Goal: Information Seeking & Learning: Learn about a topic

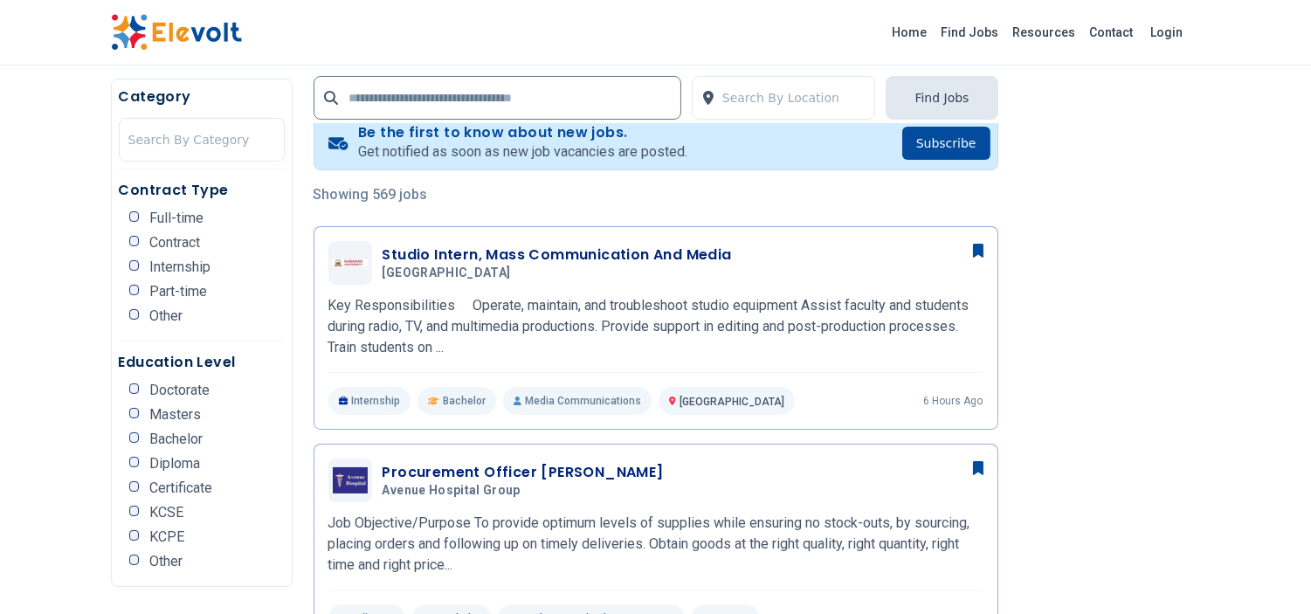
scroll to position [355, 0]
click at [160, 183] on div "Contract Type Full-time Contract Internship Part-time Other" at bounding box center [202, 261] width 166 height 162
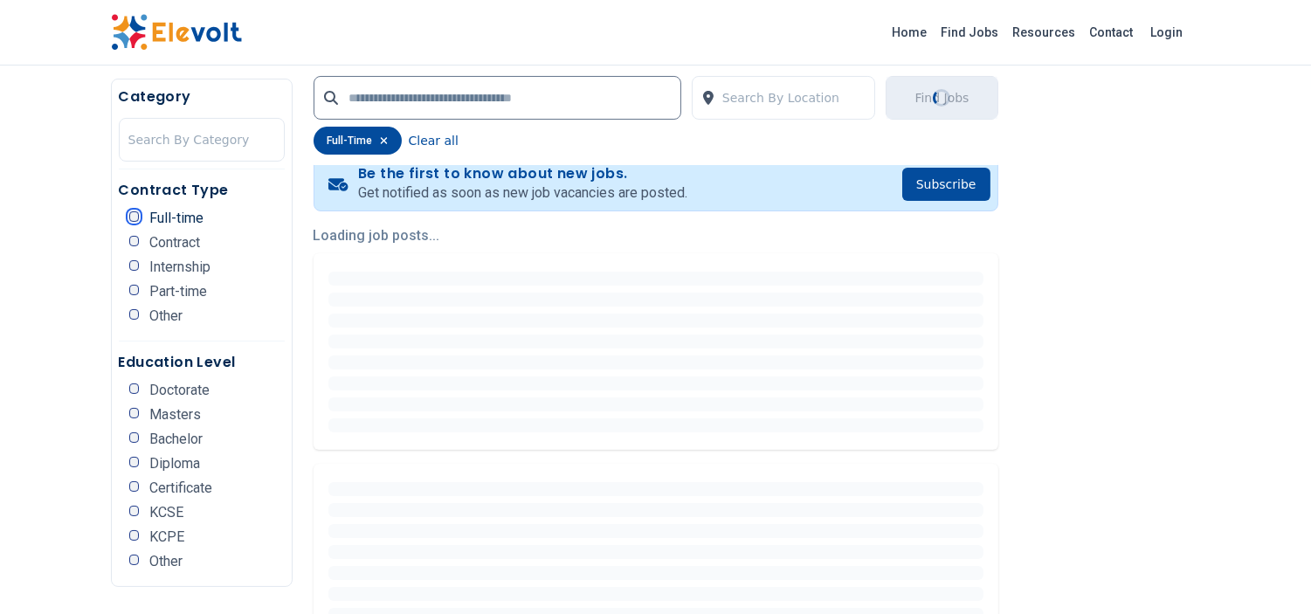
scroll to position [0, 0]
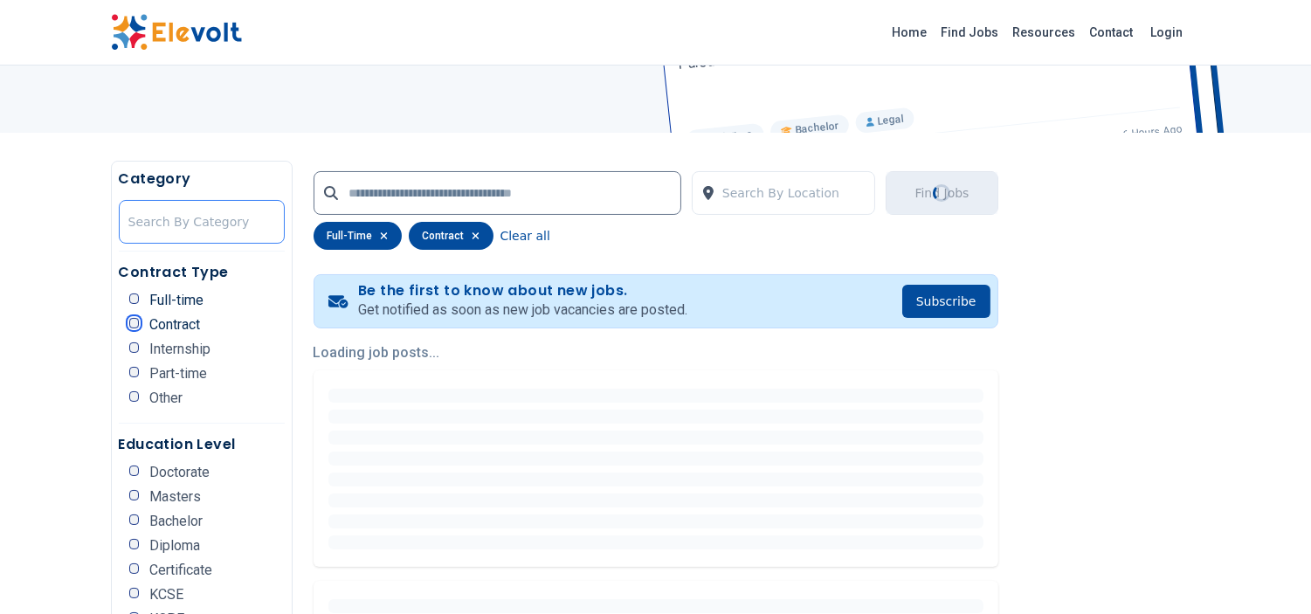
scroll to position [239, 0]
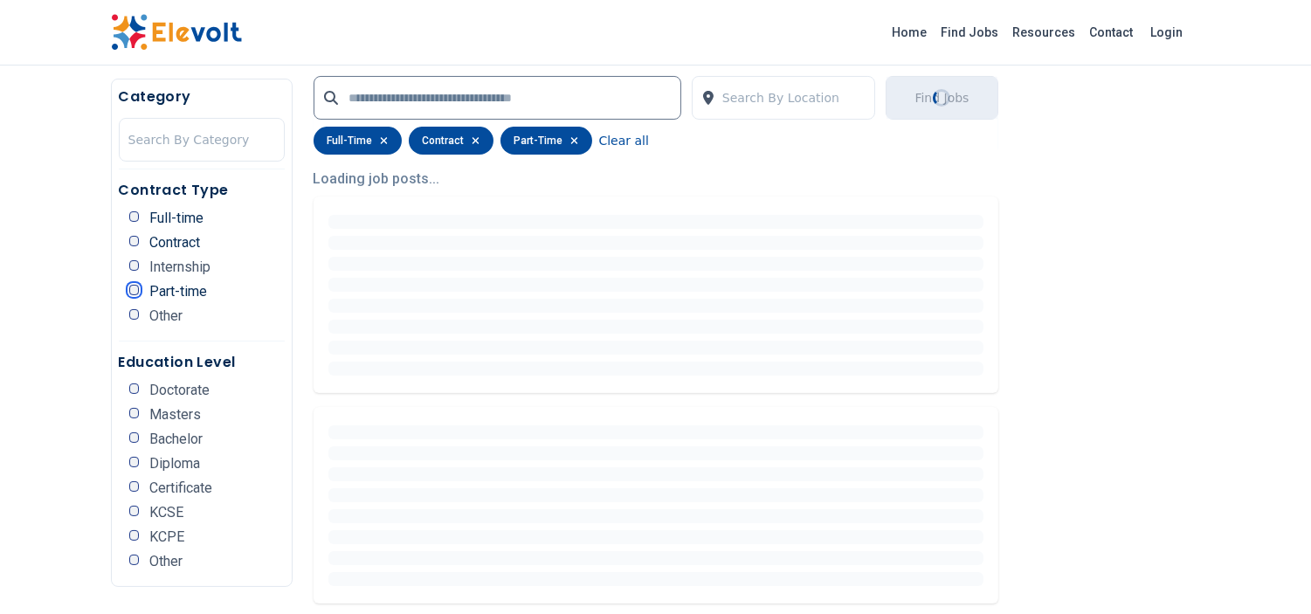
scroll to position [420, 0]
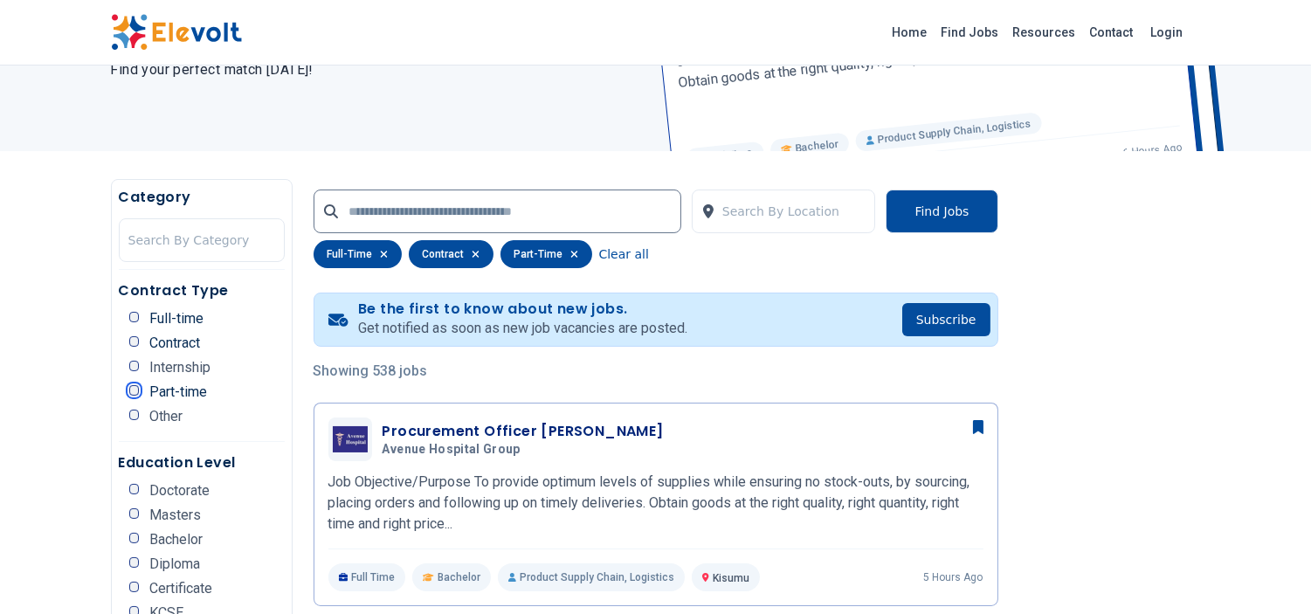
scroll to position [246, 0]
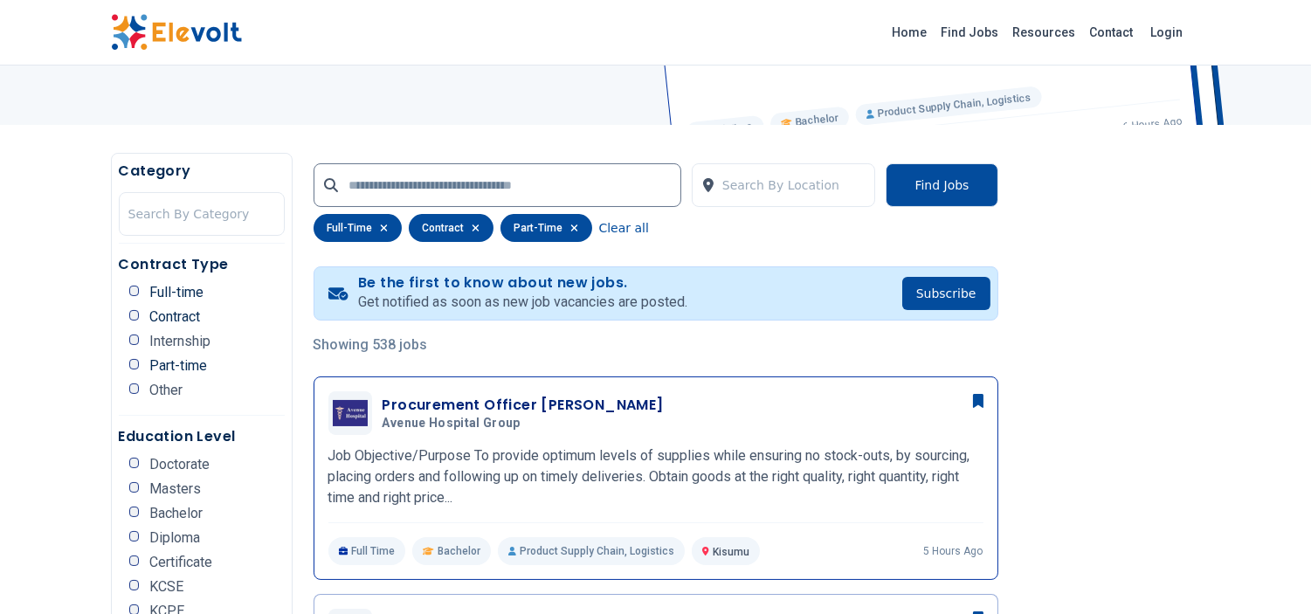
drag, startPoint x: 337, startPoint y: 382, endPoint x: 318, endPoint y: 437, distance: 57.5
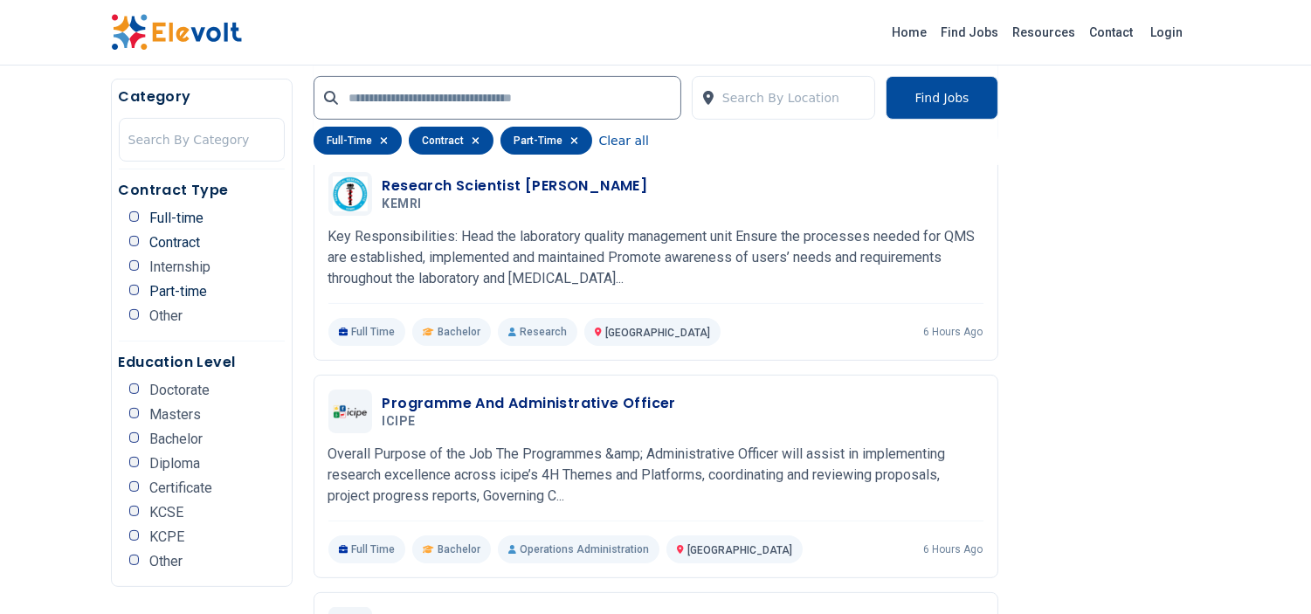
scroll to position [945, 0]
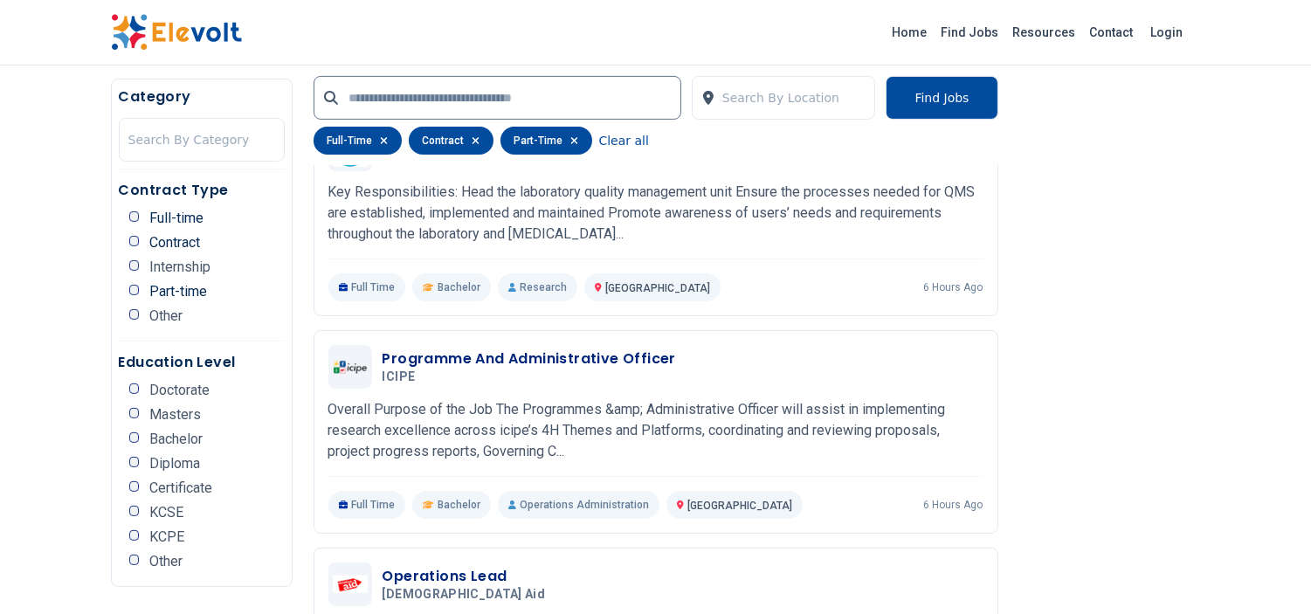
click at [158, 432] on span "Bachelor" at bounding box center [175, 439] width 53 height 14
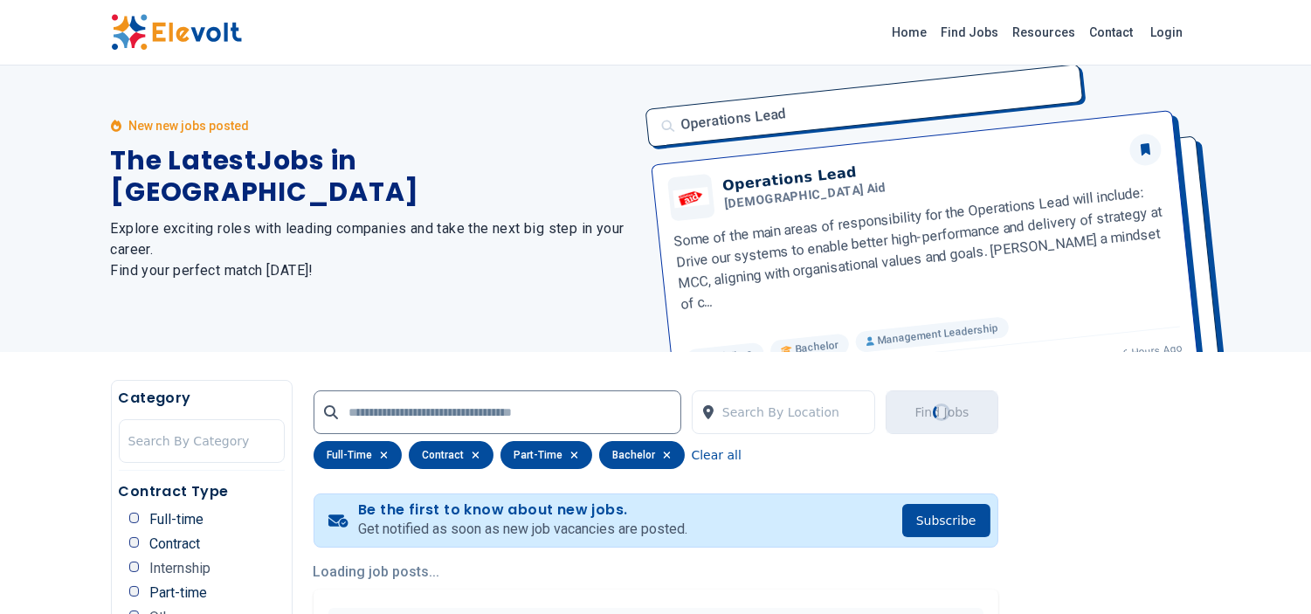
scroll to position [0, 0]
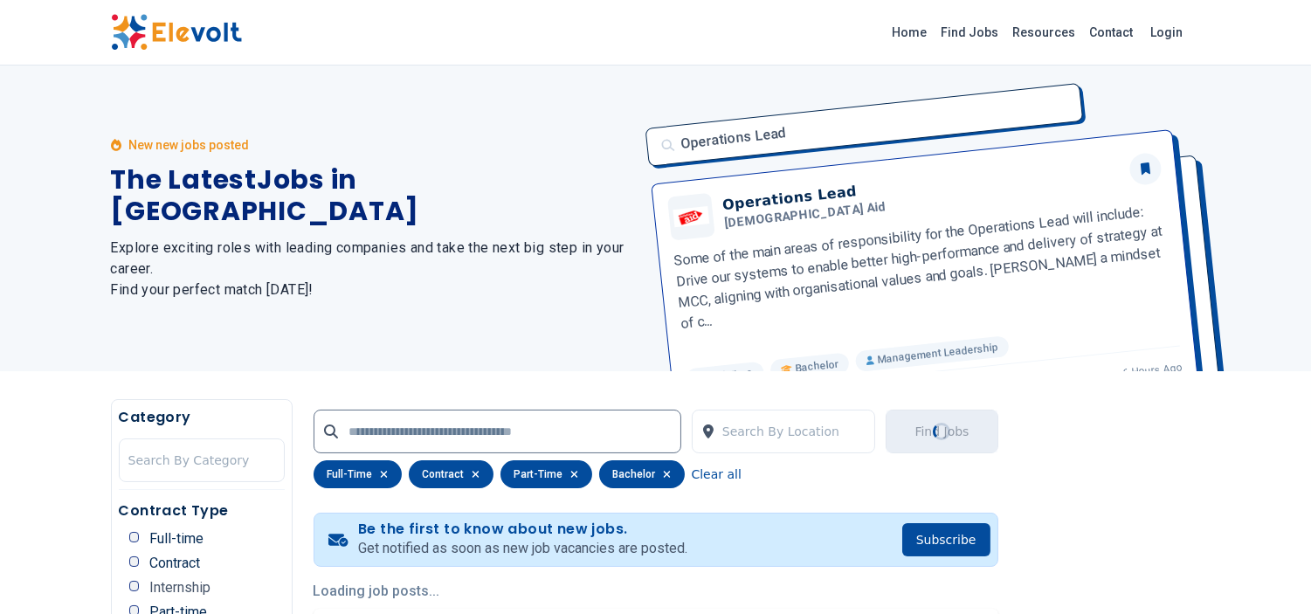
scroll to position [355, 0]
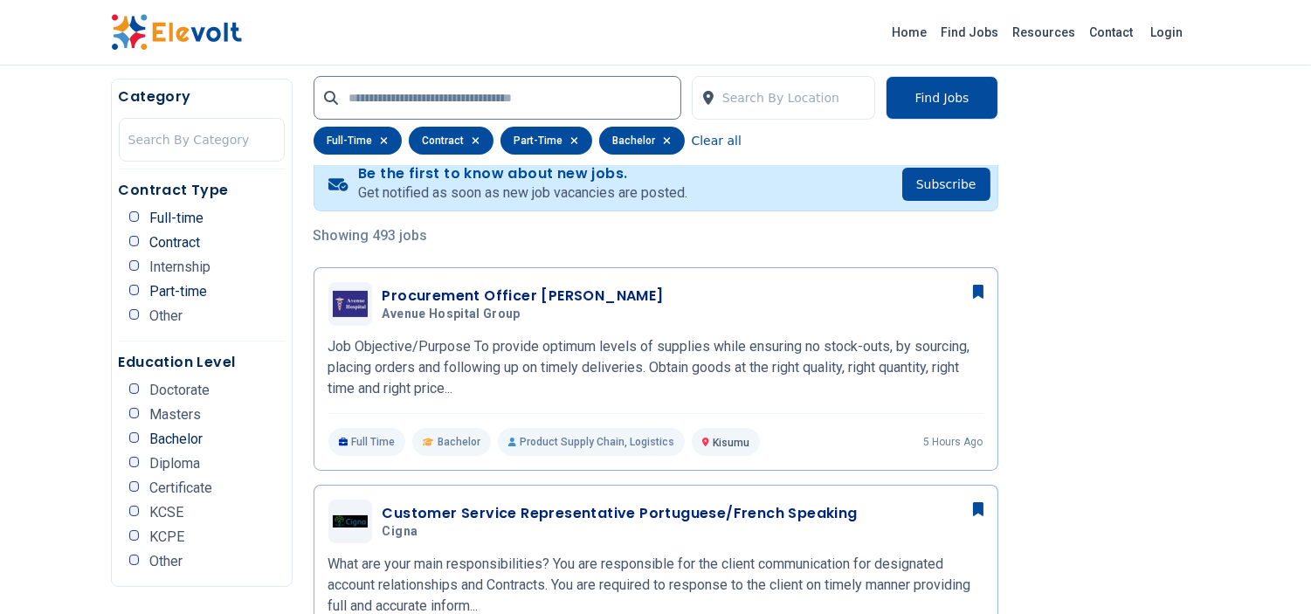
click at [164, 457] on span "Diploma" at bounding box center [174, 464] width 51 height 14
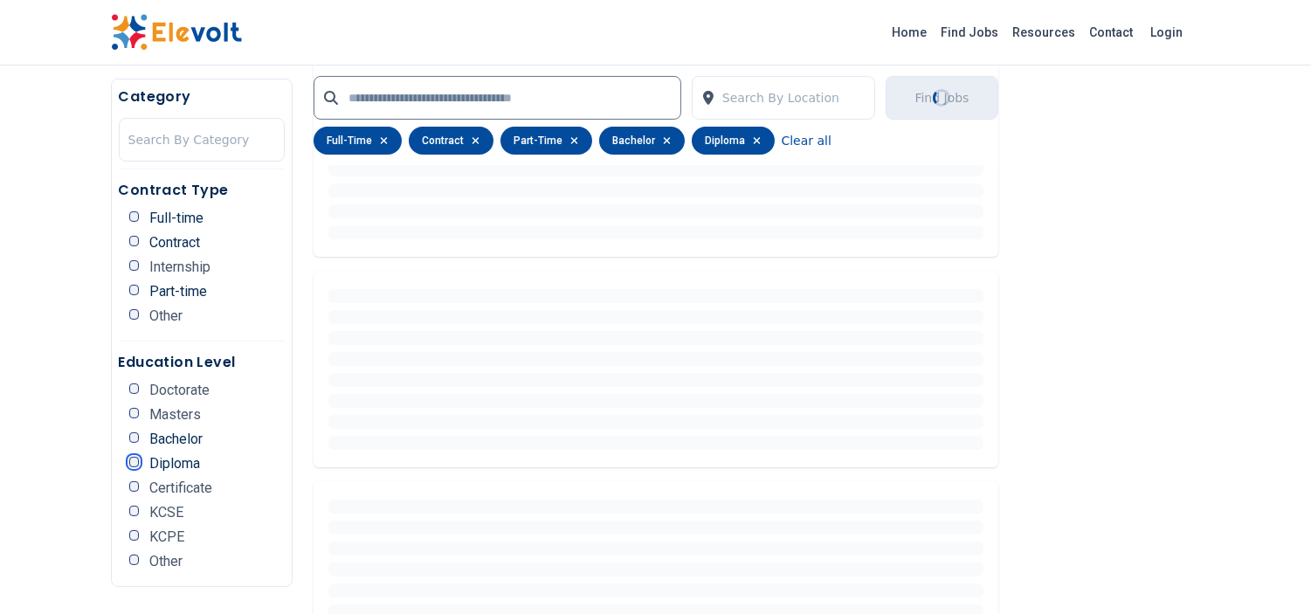
scroll to position [550, 0]
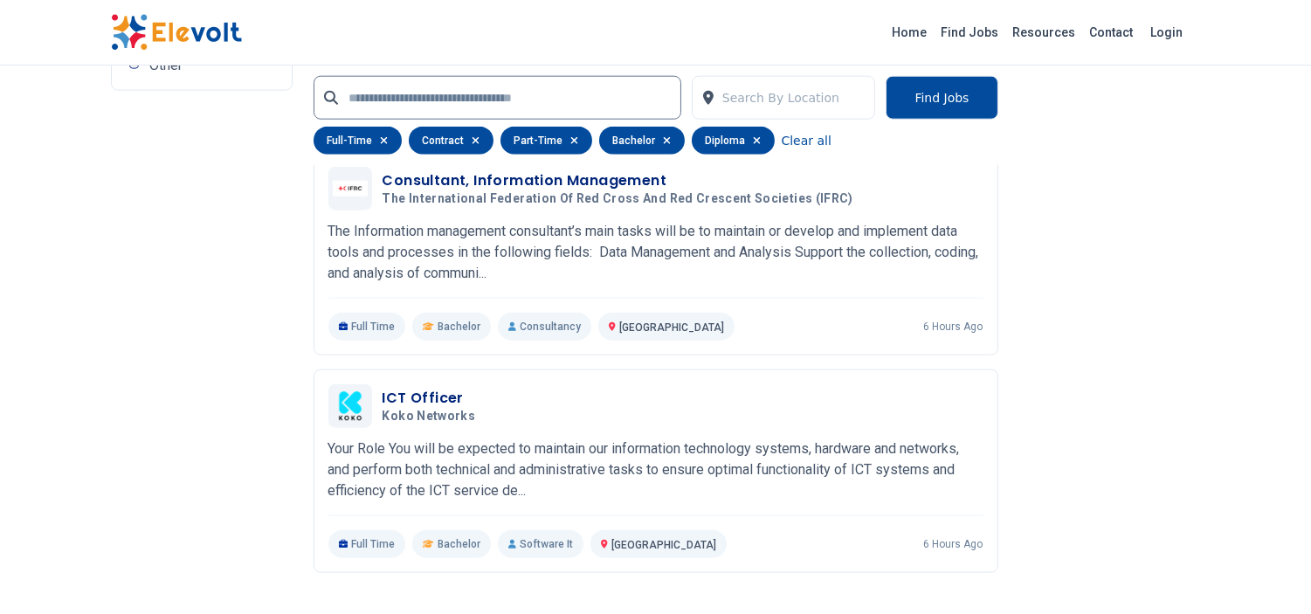
scroll to position [3655, 0]
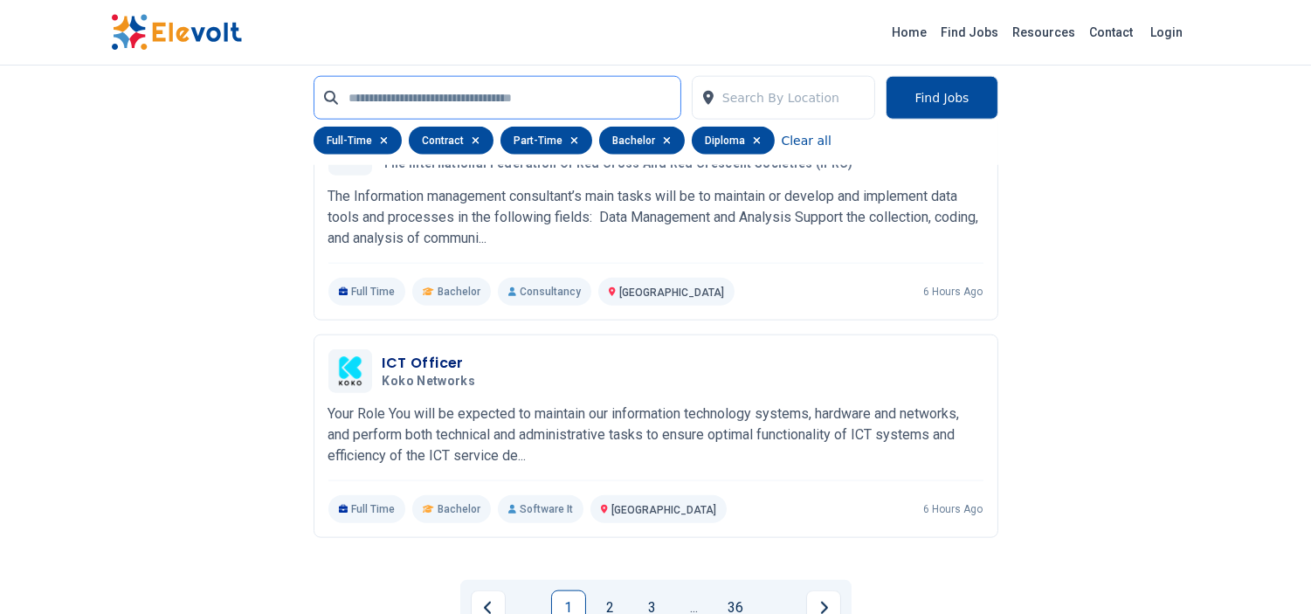
click at [665, 92] on input "text" at bounding box center [498, 98] width 368 height 44
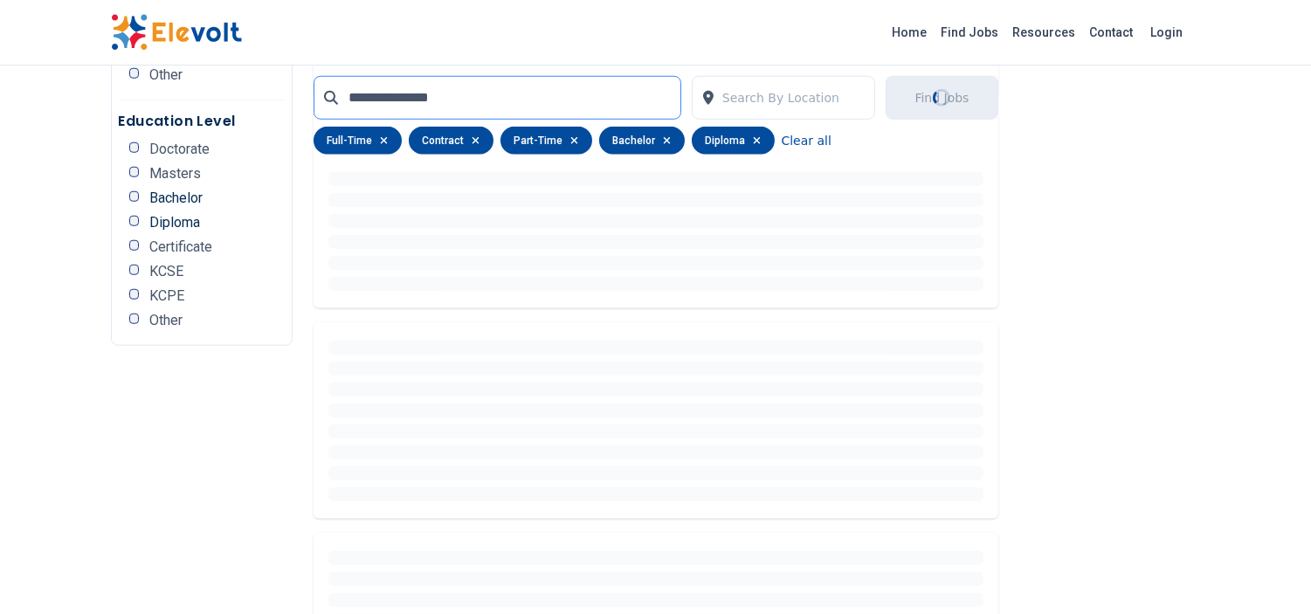
scroll to position [0, 0]
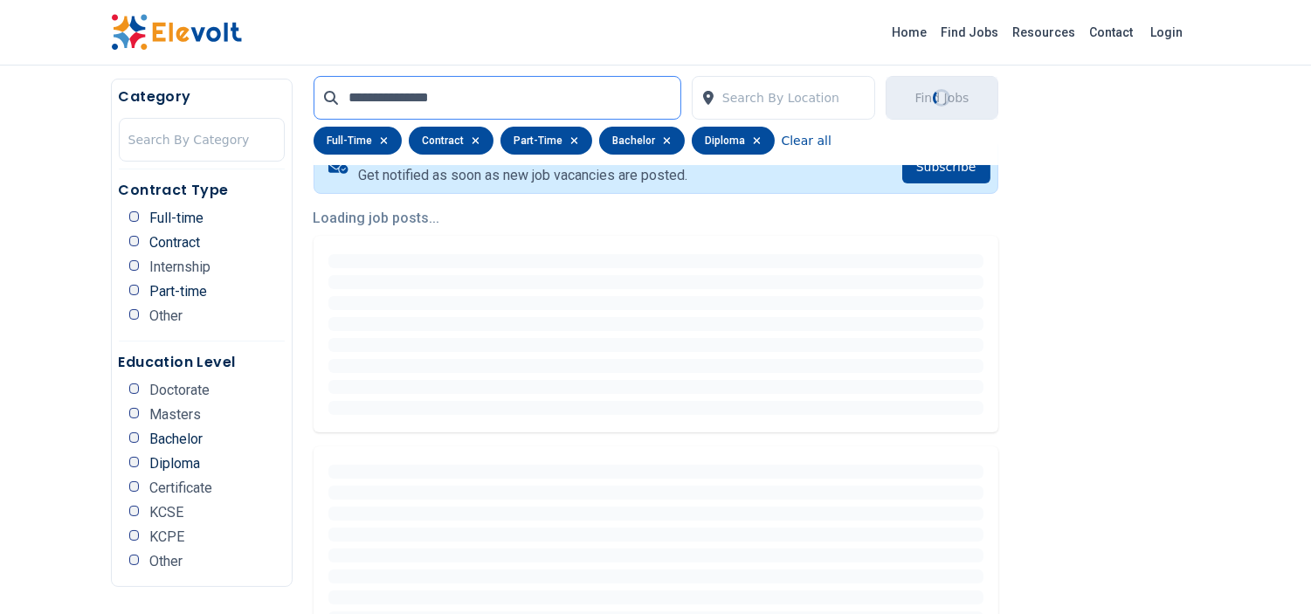
scroll to position [369, 0]
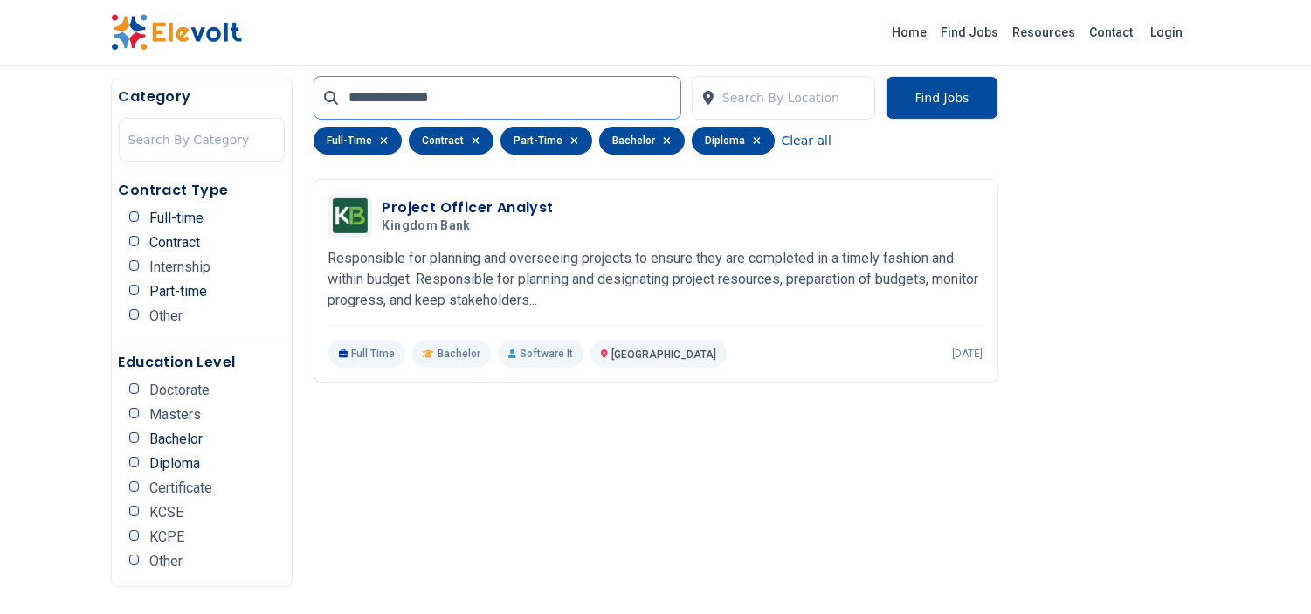
scroll to position [420, 0]
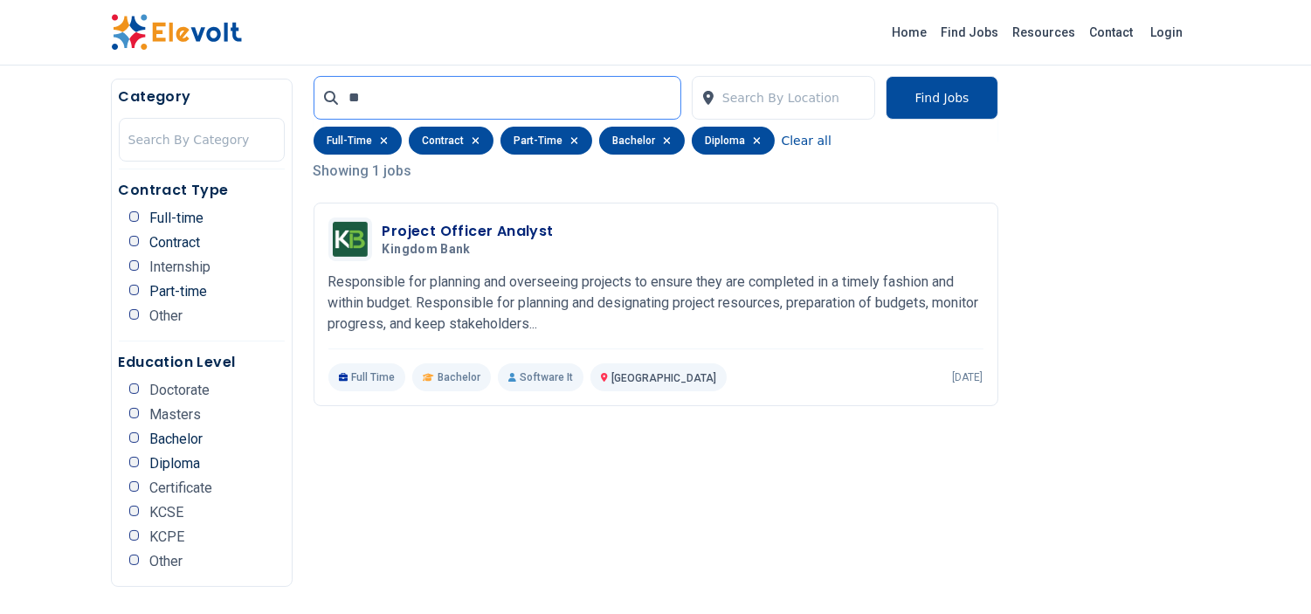
type input "*"
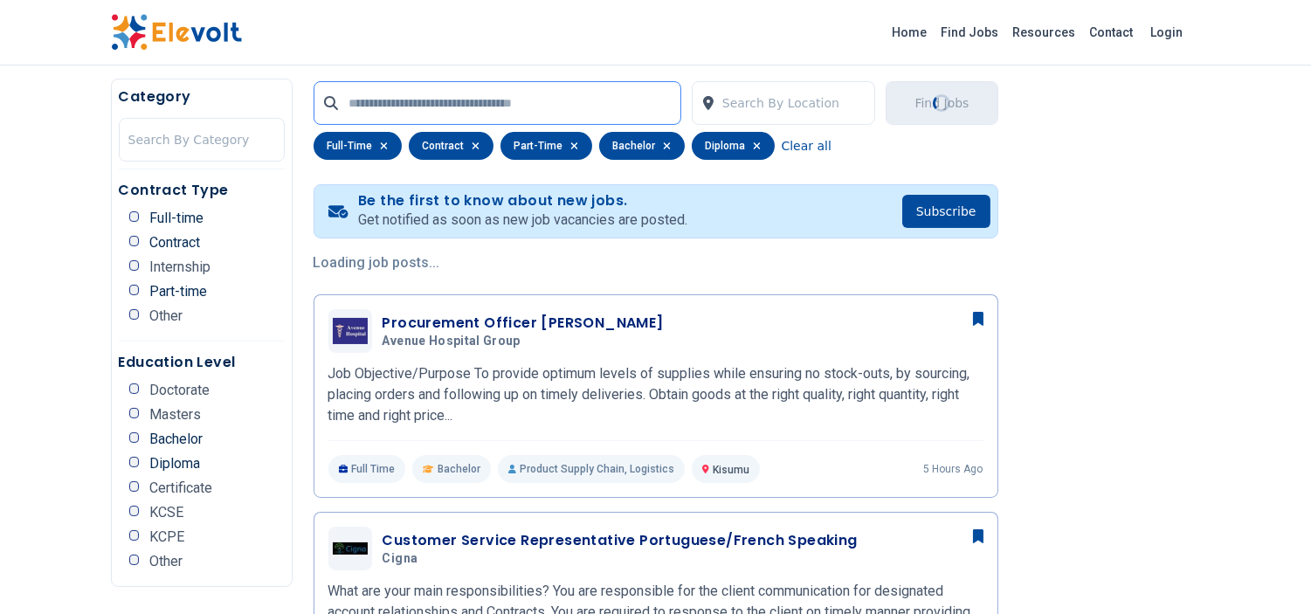
scroll to position [369, 0]
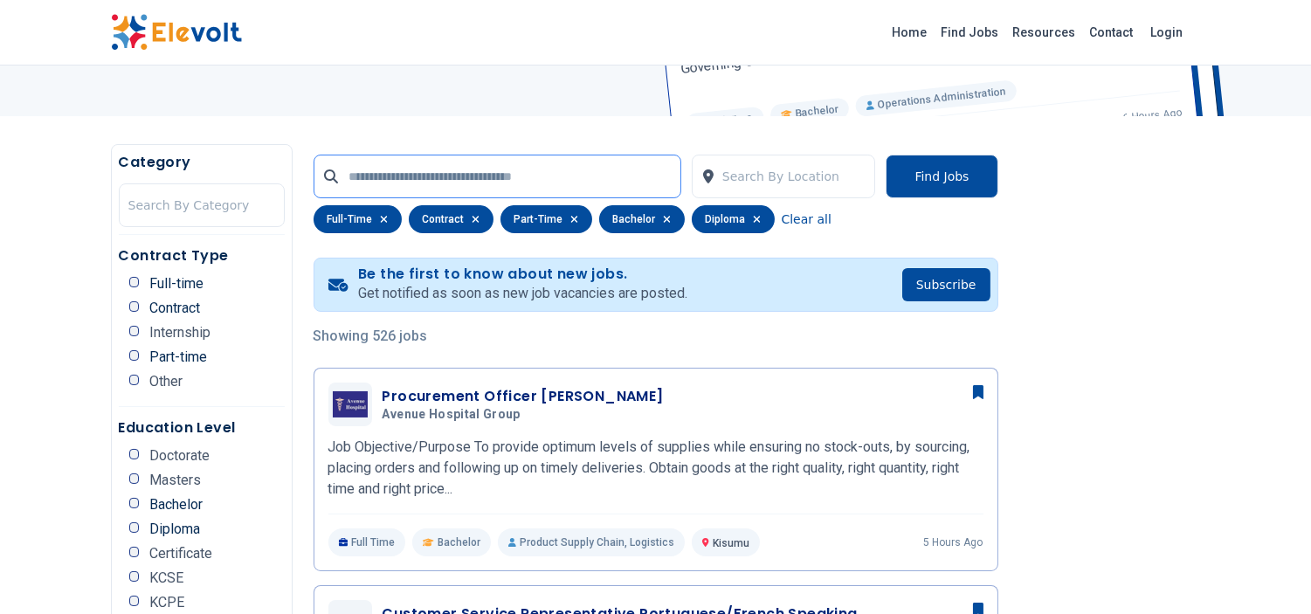
scroll to position [258, 0]
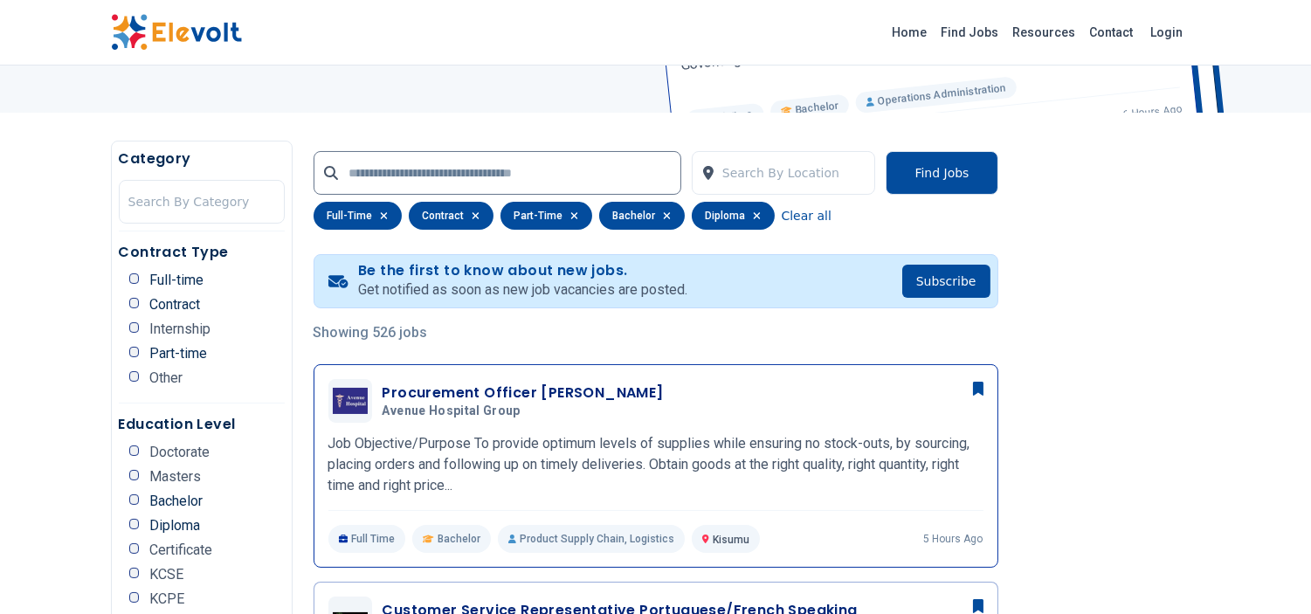
click at [473, 382] on h3 "Procurement Officer Kisumu" at bounding box center [522, 392] width 281 height 21
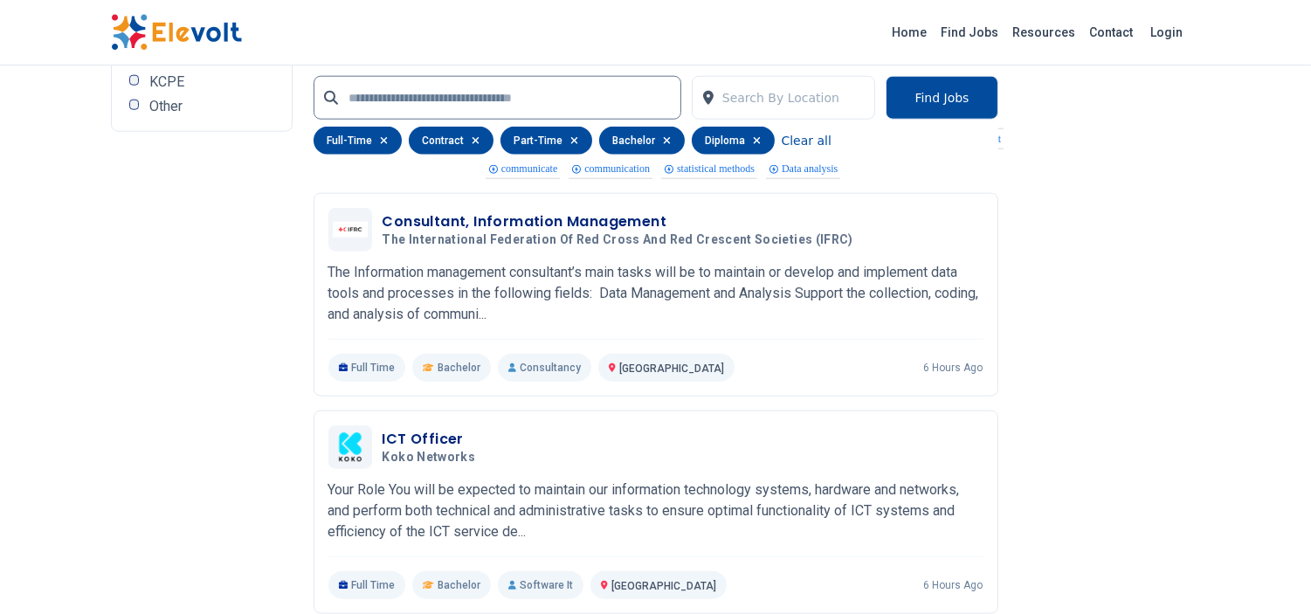
scroll to position [3577, 0]
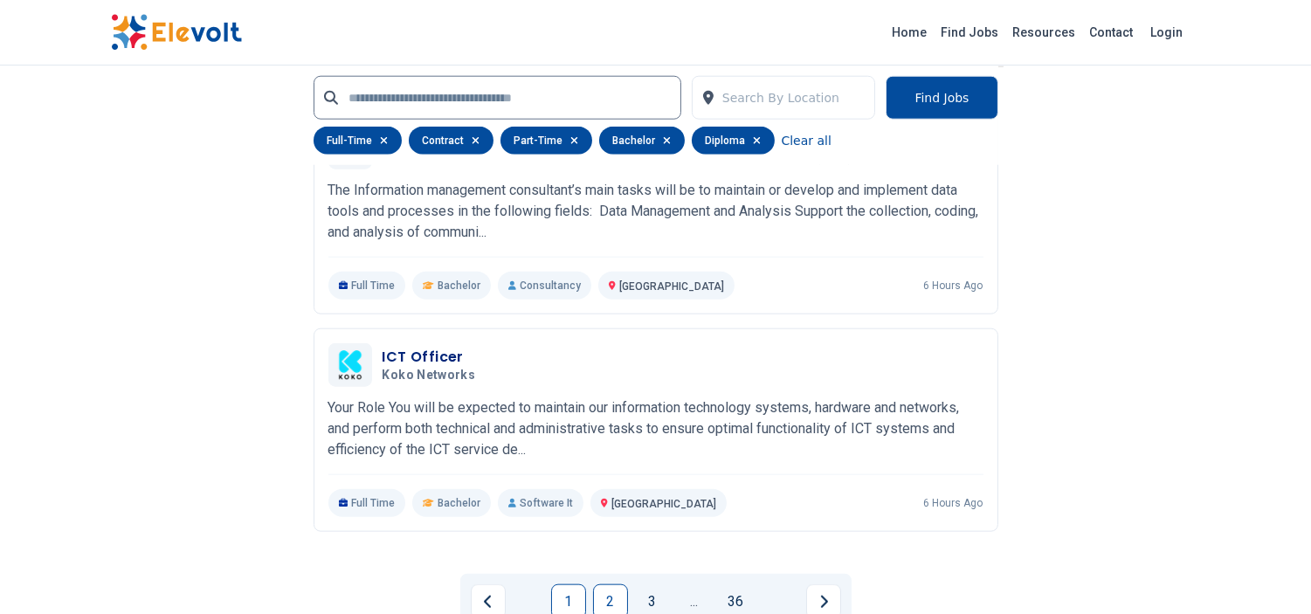
click at [623, 584] on link "2" at bounding box center [610, 601] width 35 height 35
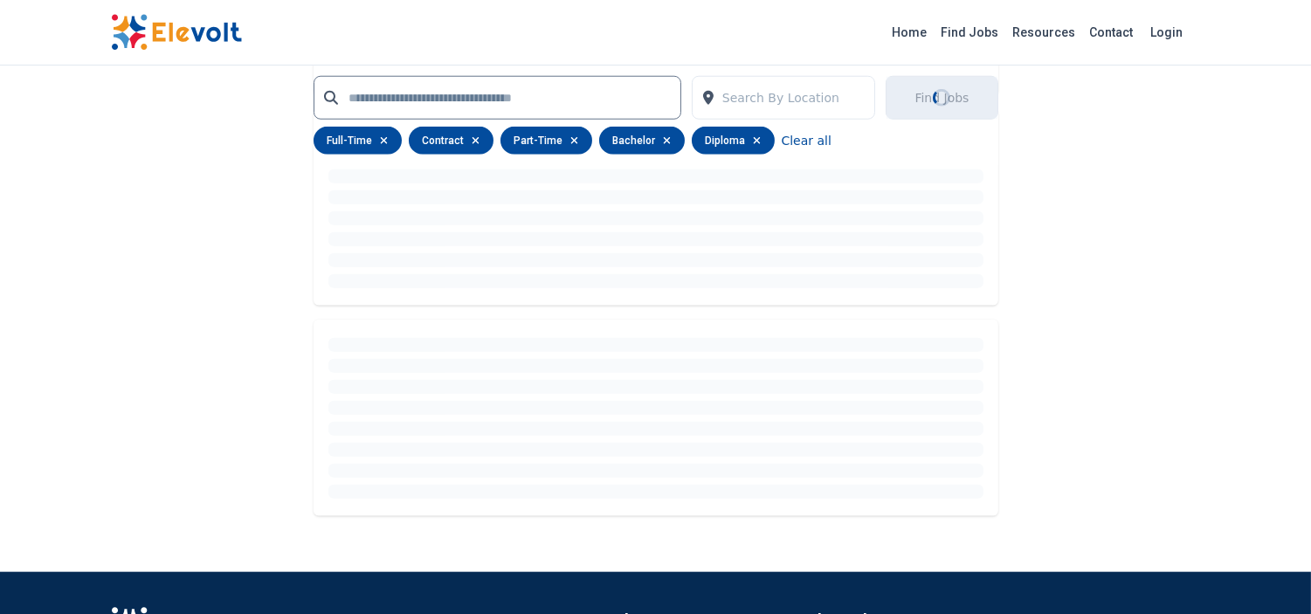
scroll to position [0, 0]
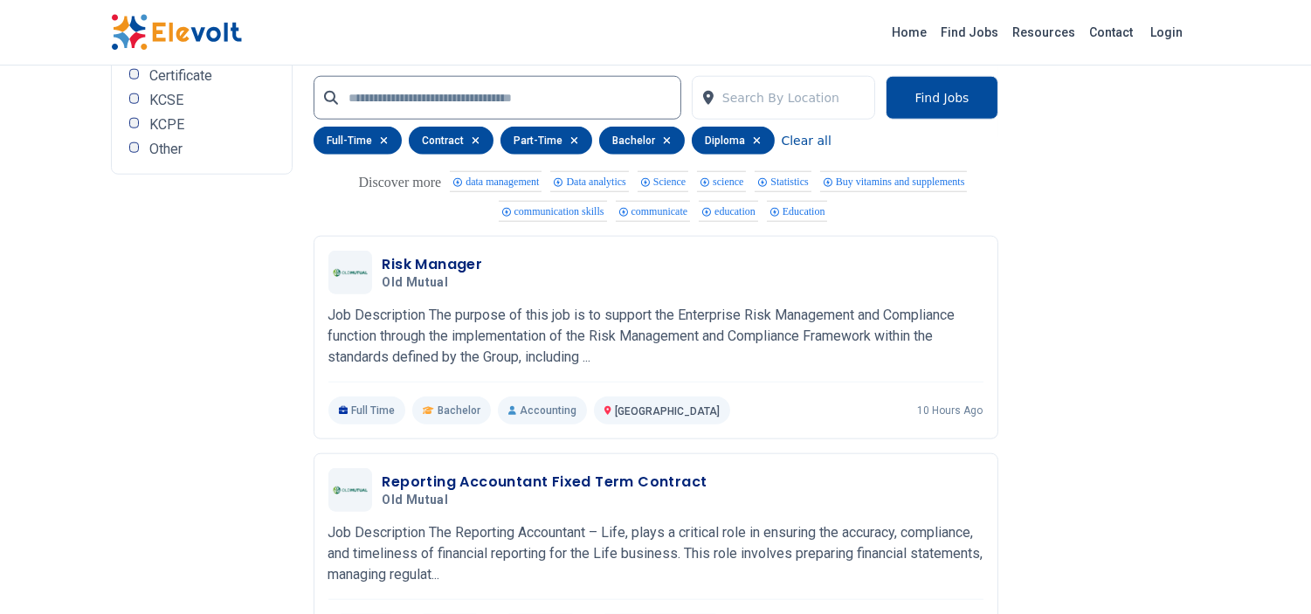
scroll to position [3544, 0]
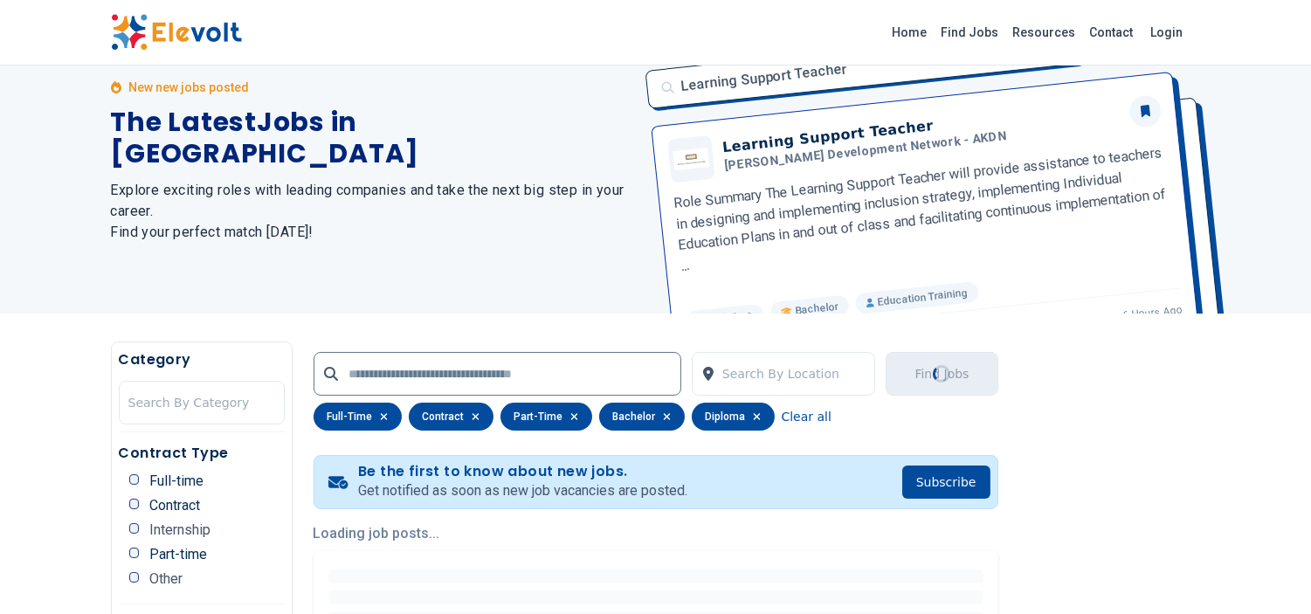
scroll to position [0, 0]
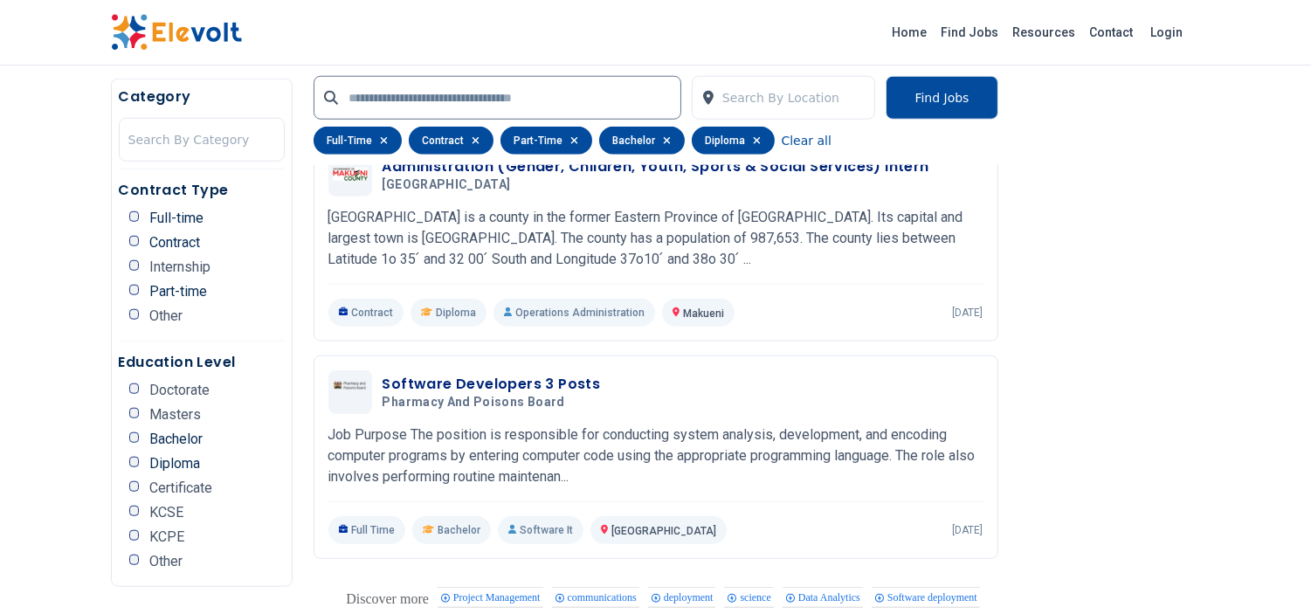
scroll to position [3142, 0]
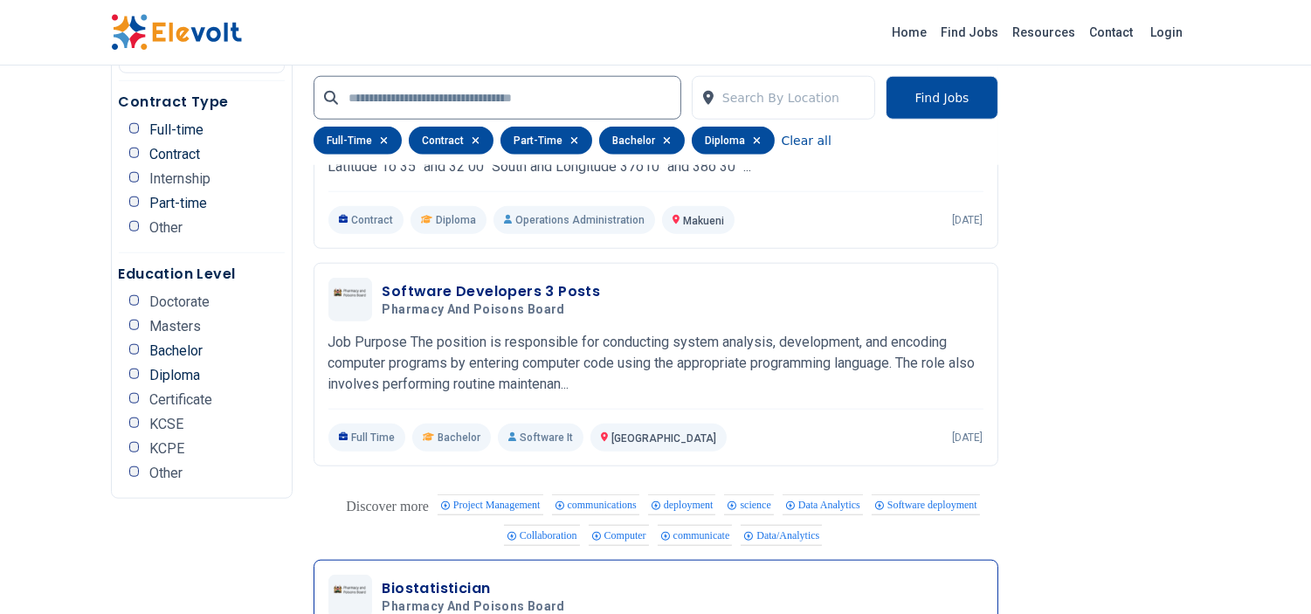
click at [919, 575] on div "Biostatistician Pharmacy and Poisons Board 09/25/2025 10/25/2025" at bounding box center [655, 597] width 655 height 44
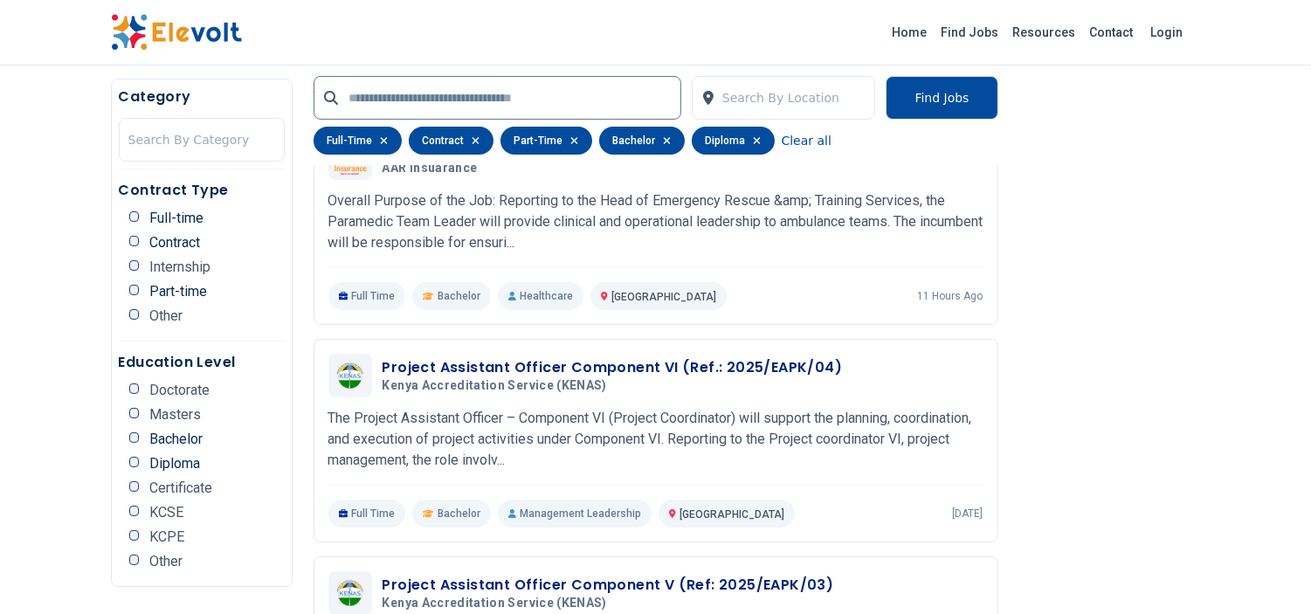
scroll to position [496, 0]
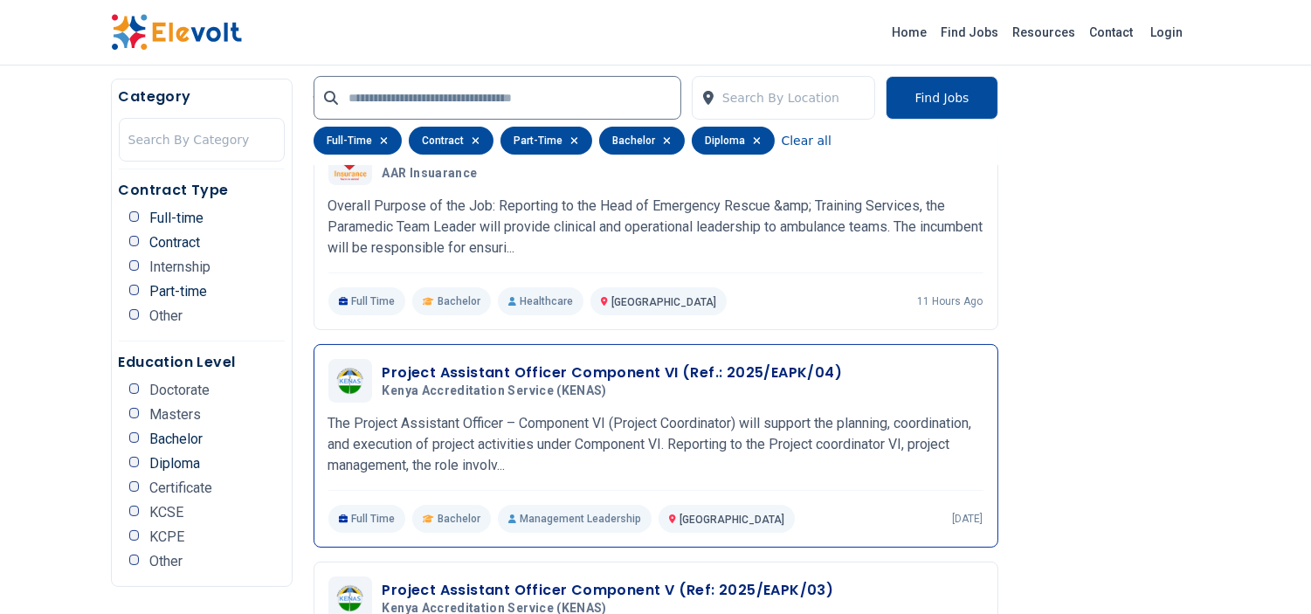
click at [675, 413] on p "The Project Assistant Officer – Component VI (Project Coordinator) will support…" at bounding box center [655, 444] width 655 height 63
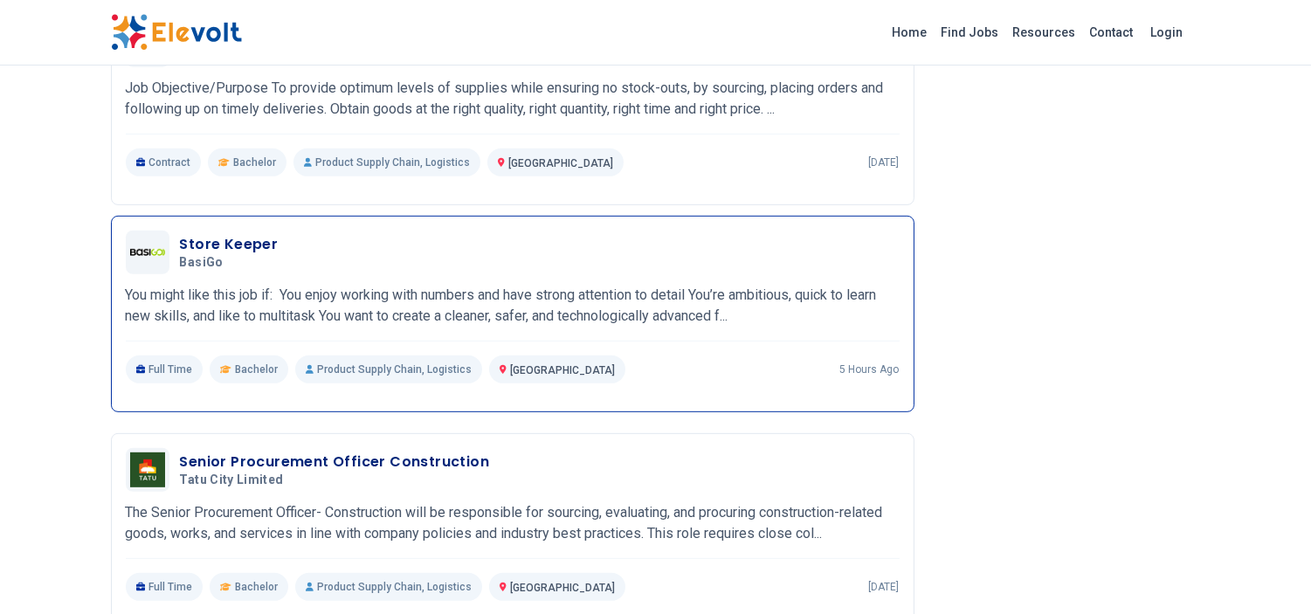
scroll to position [1509, 0]
